Goal: Information Seeking & Learning: Learn about a topic

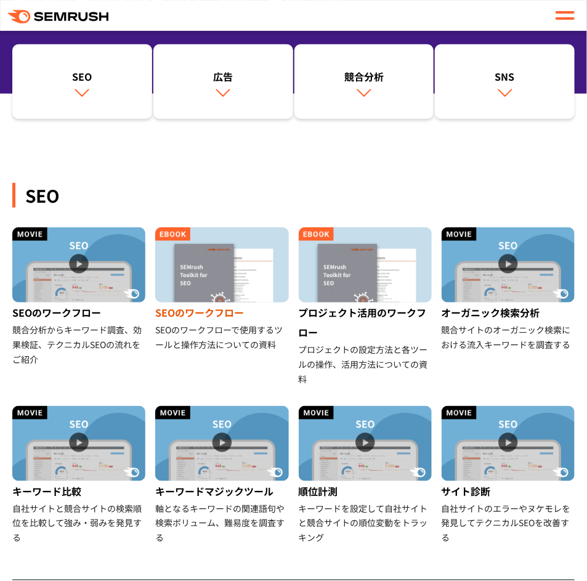
scroll to position [164, 0]
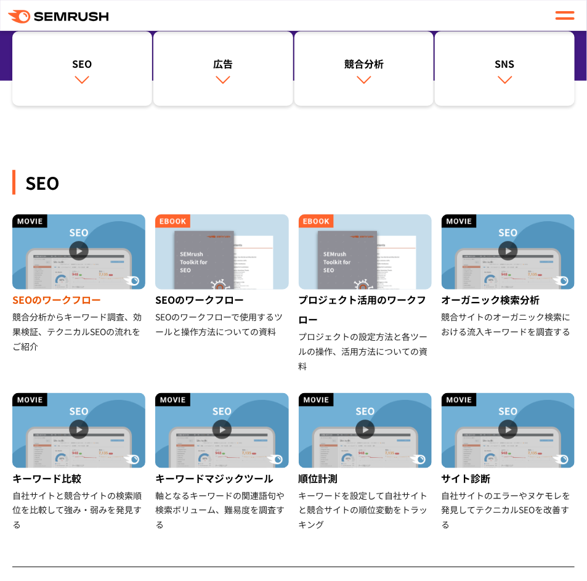
click at [69, 262] on img at bounding box center [78, 251] width 133 height 75
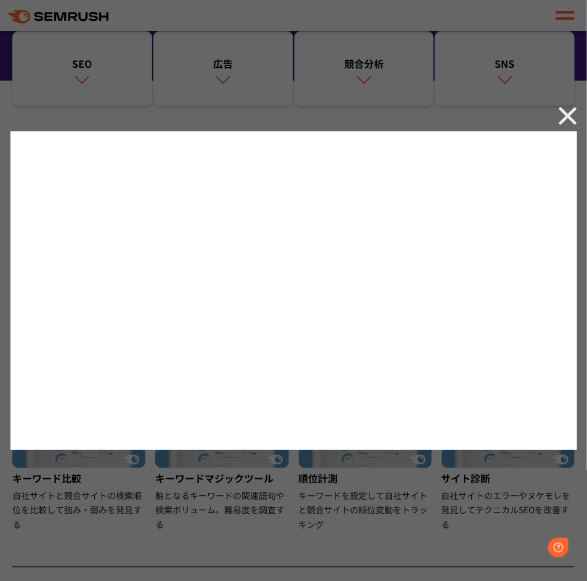
scroll to position [0, 0]
click at [238, 563] on div at bounding box center [293, 290] width 587 height 581
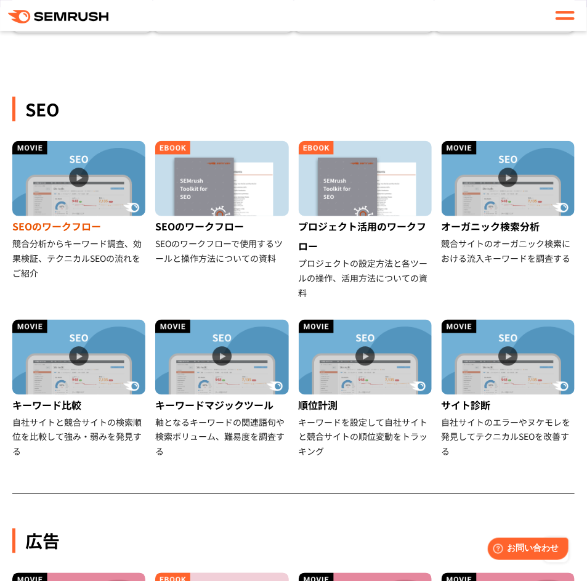
scroll to position [123, 0]
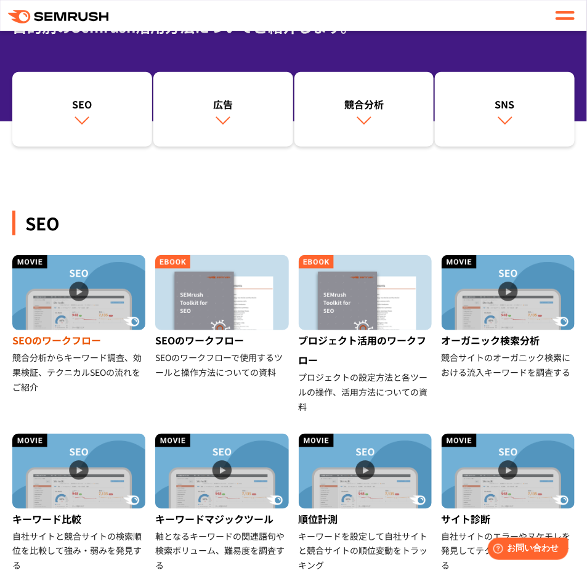
click at [85, 307] on img at bounding box center [78, 292] width 133 height 75
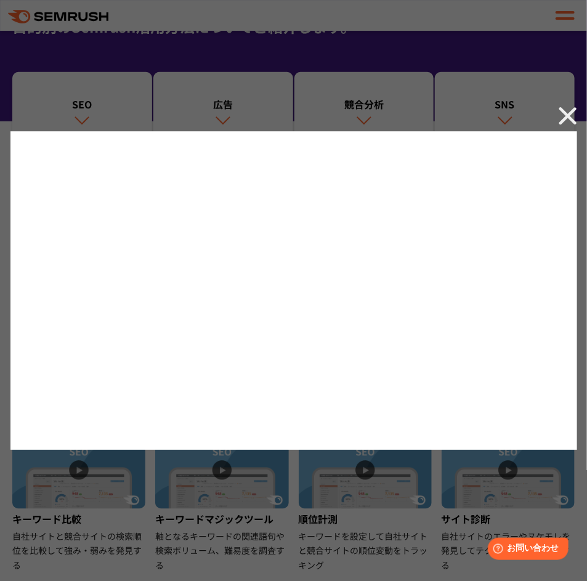
click at [349, 554] on div at bounding box center [293, 290] width 587 height 581
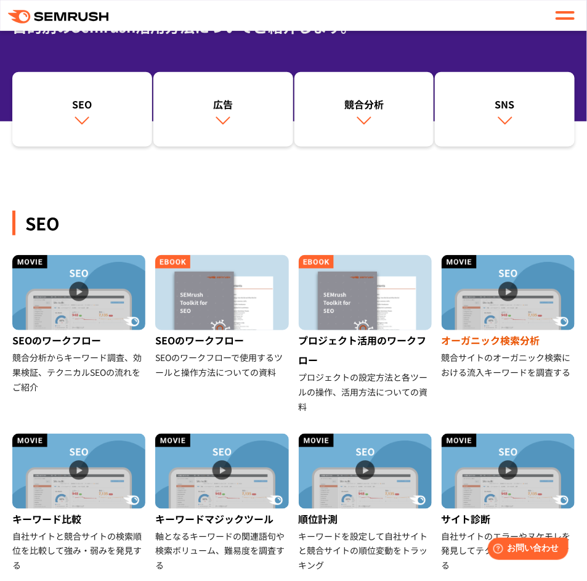
click at [511, 308] on img at bounding box center [508, 292] width 133 height 75
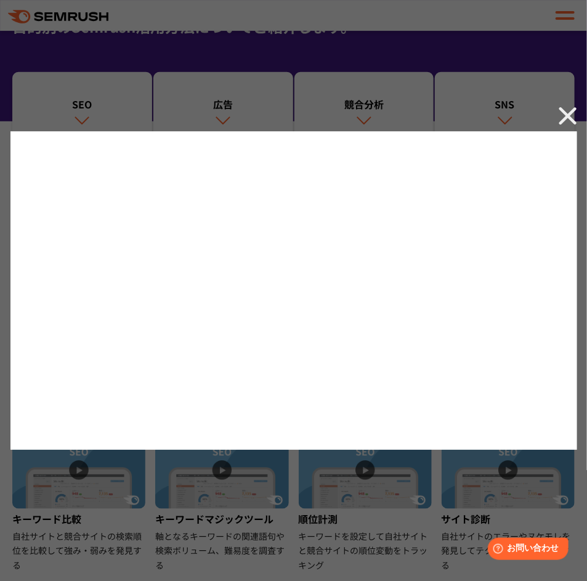
click at [261, 540] on div at bounding box center [293, 290] width 587 height 581
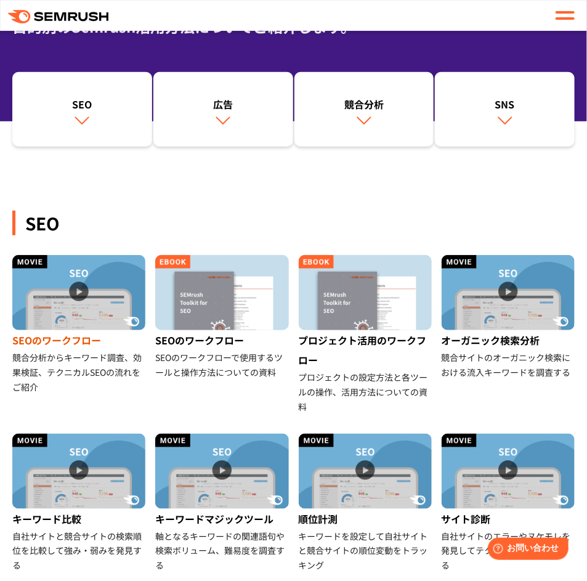
click at [84, 299] on img at bounding box center [78, 292] width 133 height 75
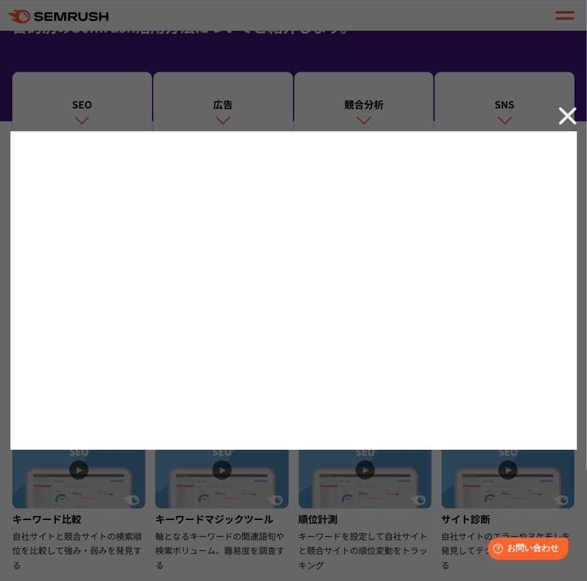
click at [569, 117] on img at bounding box center [568, 116] width 18 height 18
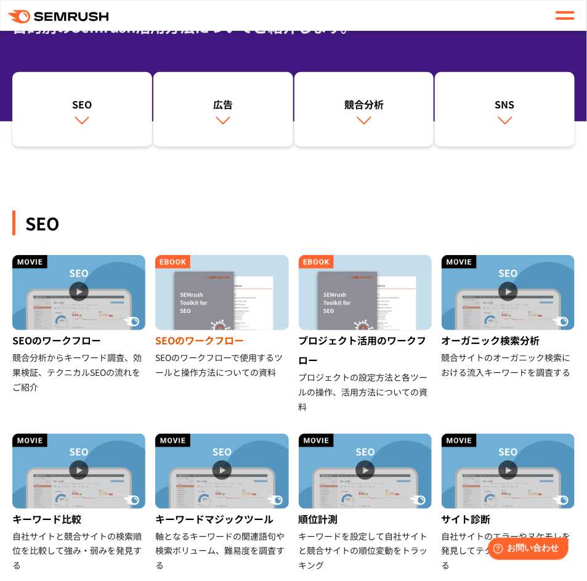
click at [233, 312] on img at bounding box center [221, 292] width 133 height 75
